Goal: Check status: Check status

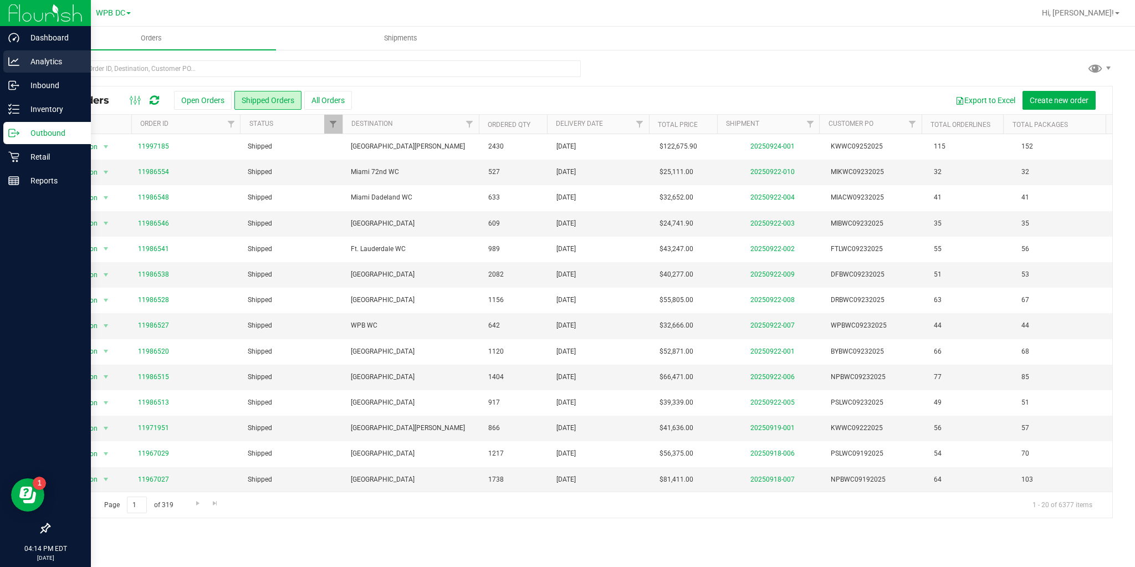
click at [18, 60] on icon at bounding box center [13, 61] width 11 height 11
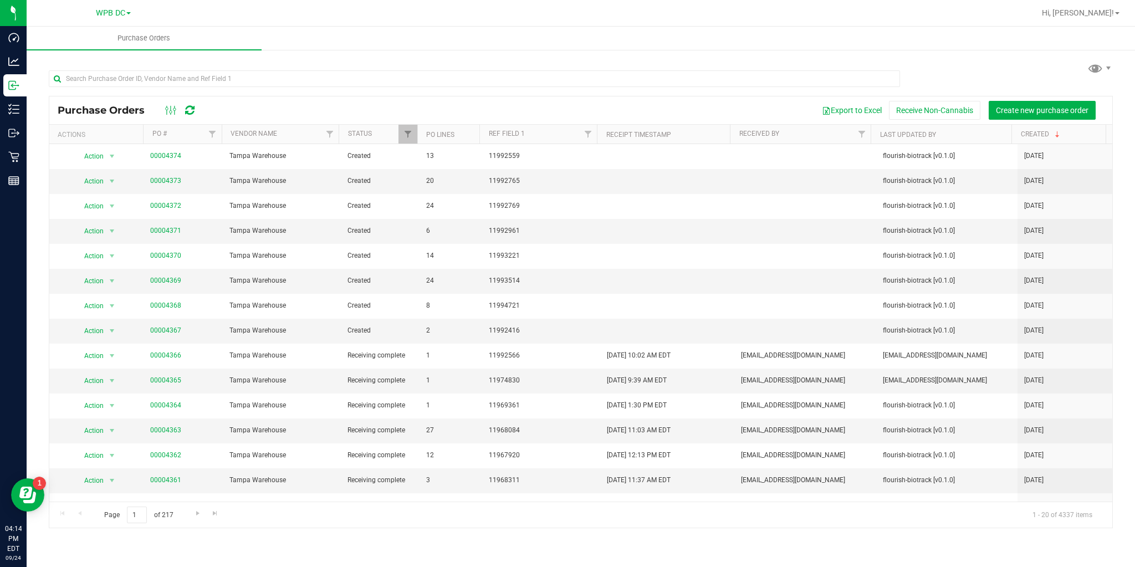
click at [192, 114] on icon at bounding box center [189, 110] width 9 height 11
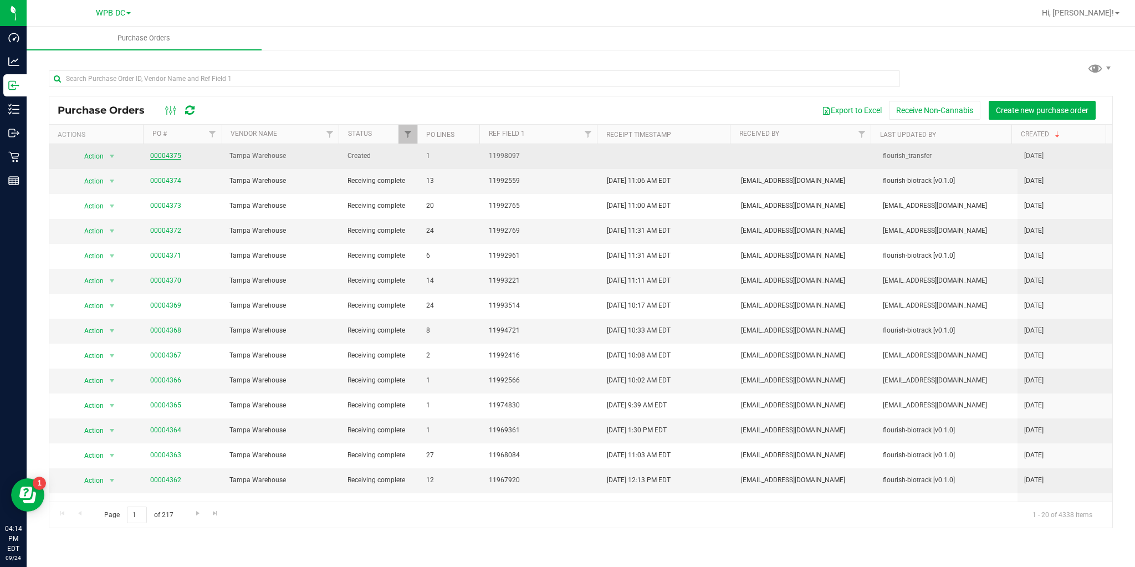
click at [157, 157] on link "00004375" at bounding box center [165, 156] width 31 height 8
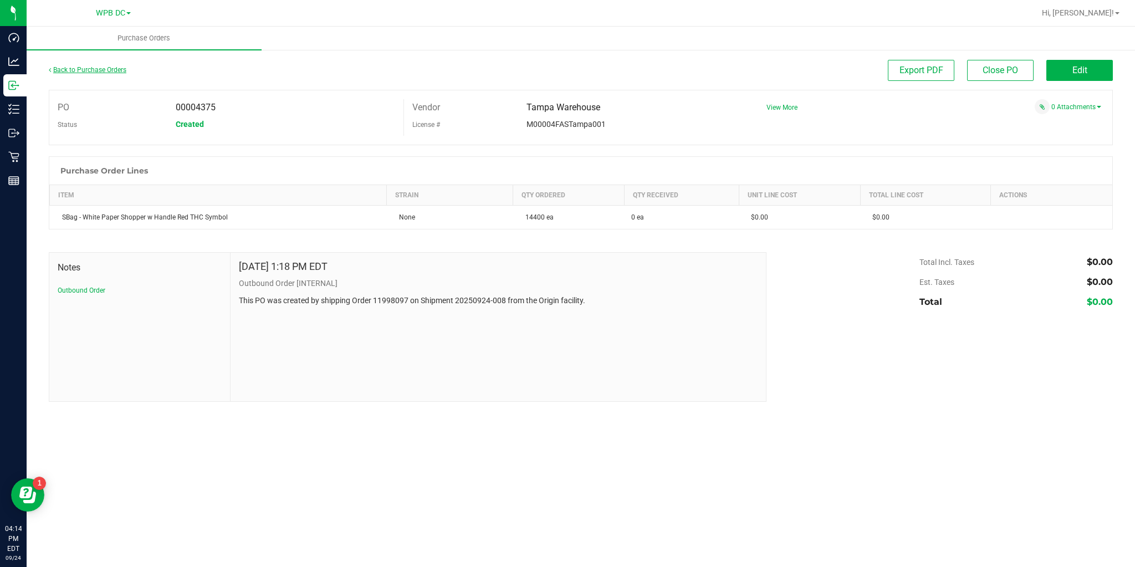
click at [106, 70] on link "Back to Purchase Orders" at bounding box center [88, 70] width 78 height 8
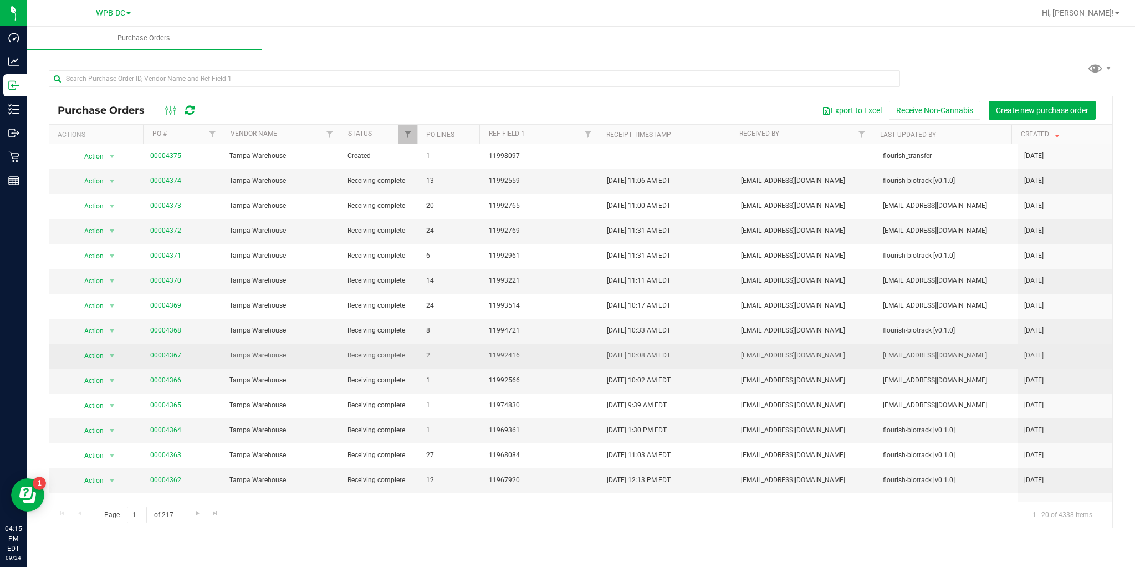
click at [171, 357] on link "00004367" at bounding box center [165, 355] width 31 height 8
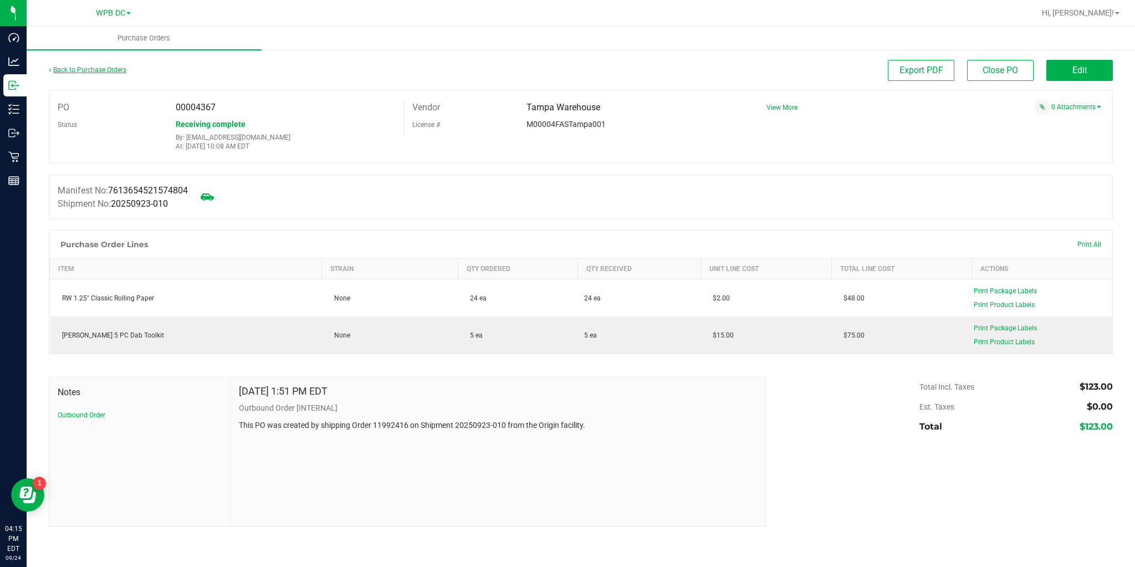
click at [93, 67] on link "Back to Purchase Orders" at bounding box center [88, 70] width 78 height 8
